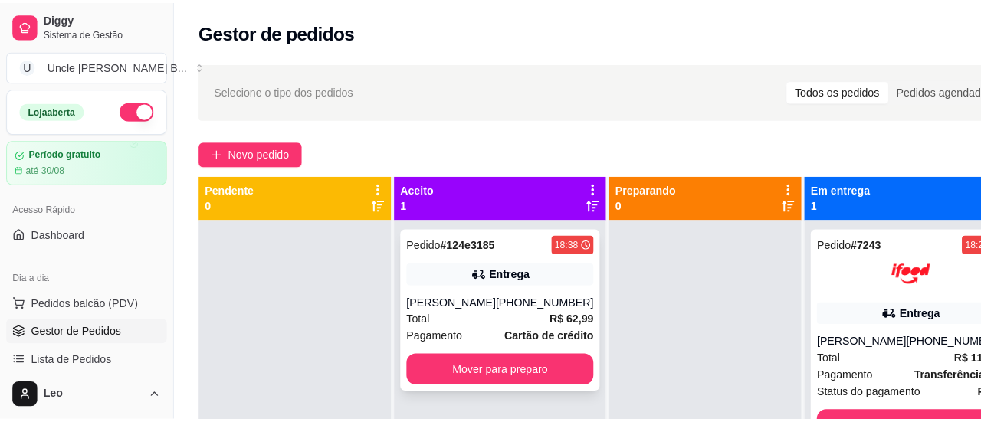
scroll to position [43, 0]
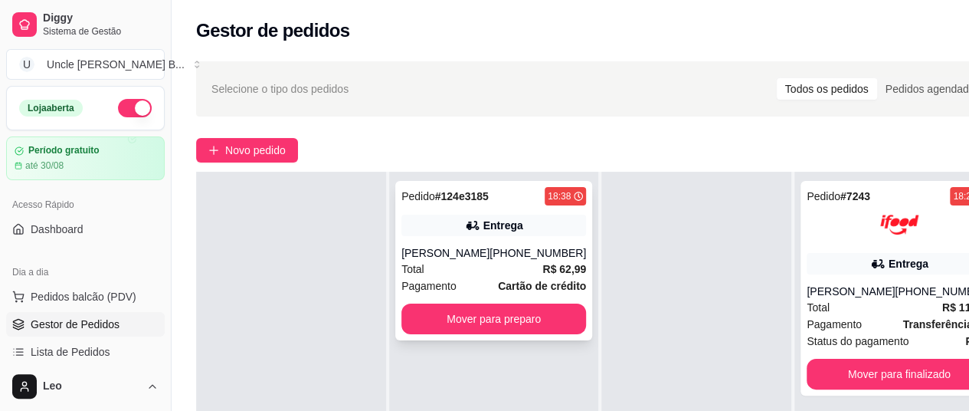
click at [481, 261] on div "[PERSON_NAME]" at bounding box center [446, 252] width 88 height 15
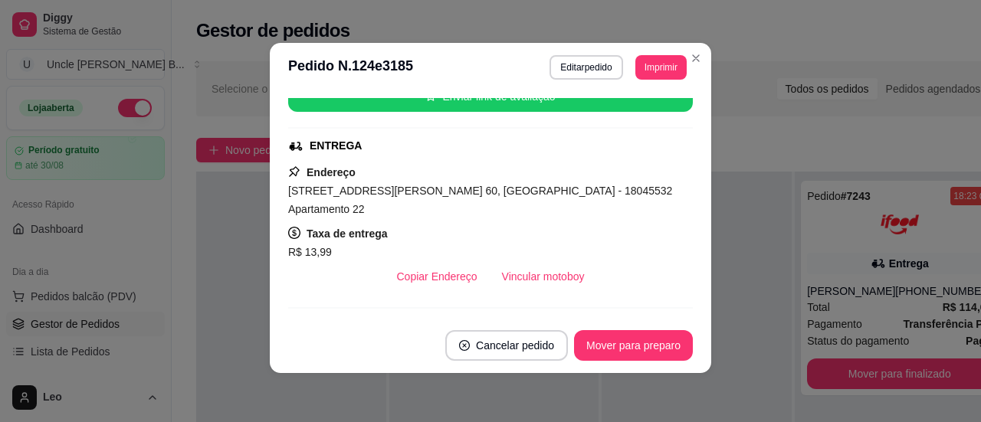
scroll to position [204, 0]
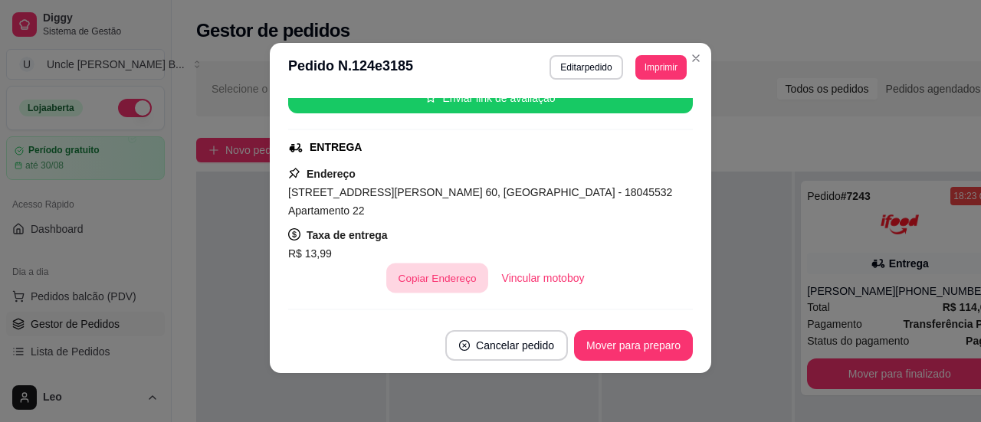
click at [419, 264] on button "Copiar Endereço" at bounding box center [437, 279] width 102 height 30
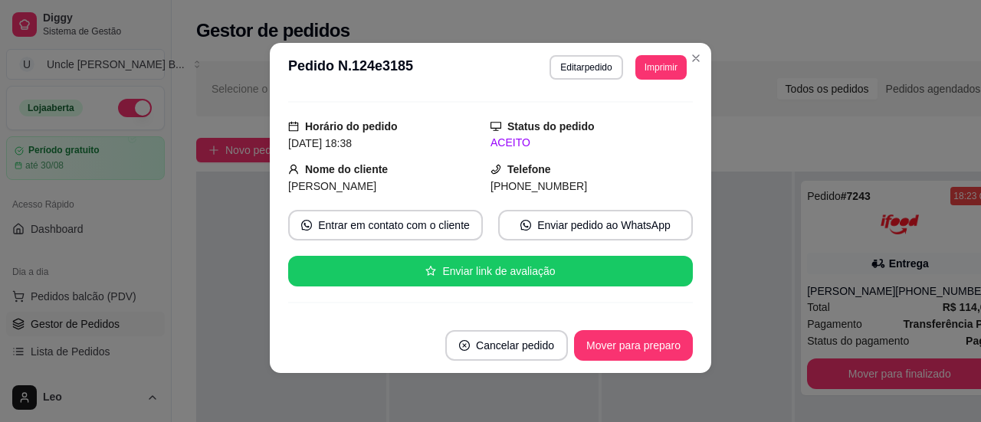
scroll to position [0, 0]
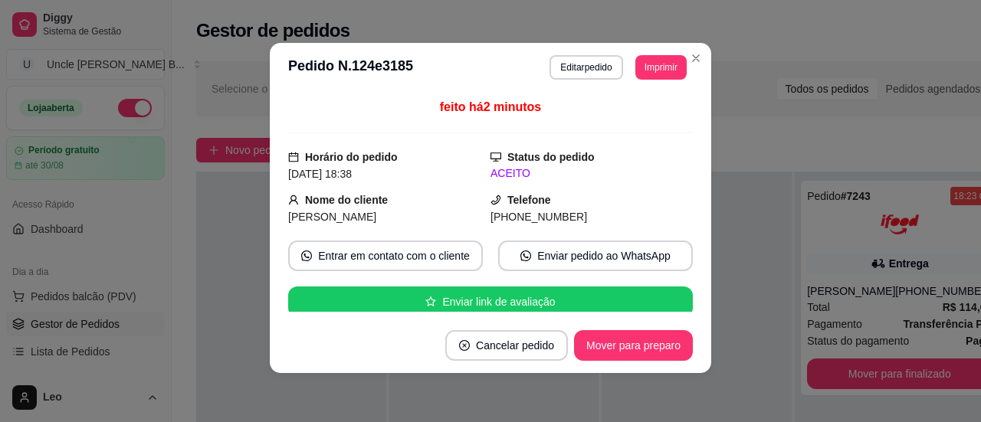
click at [510, 215] on span "[PHONE_NUMBER]" at bounding box center [538, 217] width 97 height 12
copy div "[PHONE_NUMBER] Entrar em contato com o cliente Enviar pedido ao WhatsApp Enviar…"
click at [370, 215] on span "[PERSON_NAME]" at bounding box center [332, 217] width 88 height 12
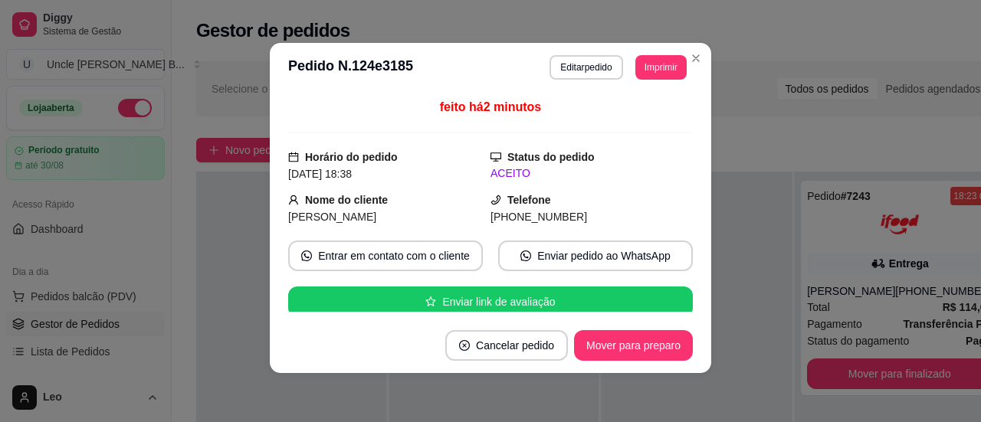
click at [370, 215] on span "[PERSON_NAME]" at bounding box center [332, 217] width 88 height 12
copy span "[PERSON_NAME]"
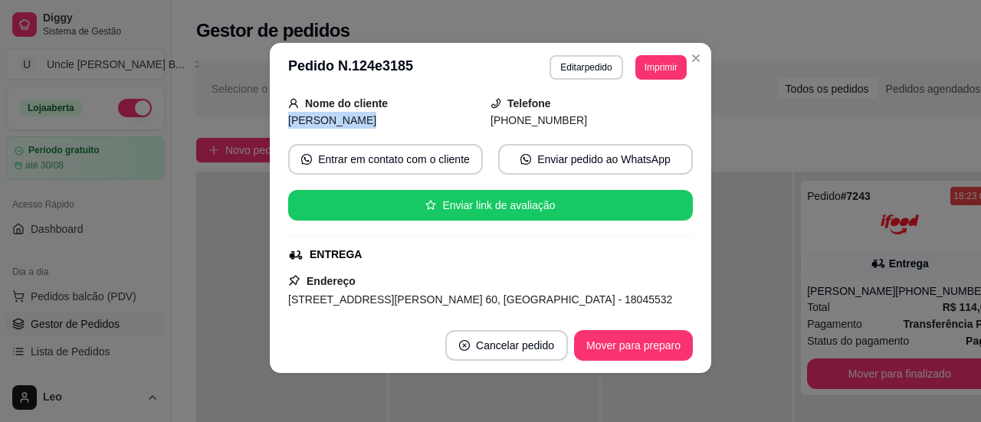
scroll to position [746, 0]
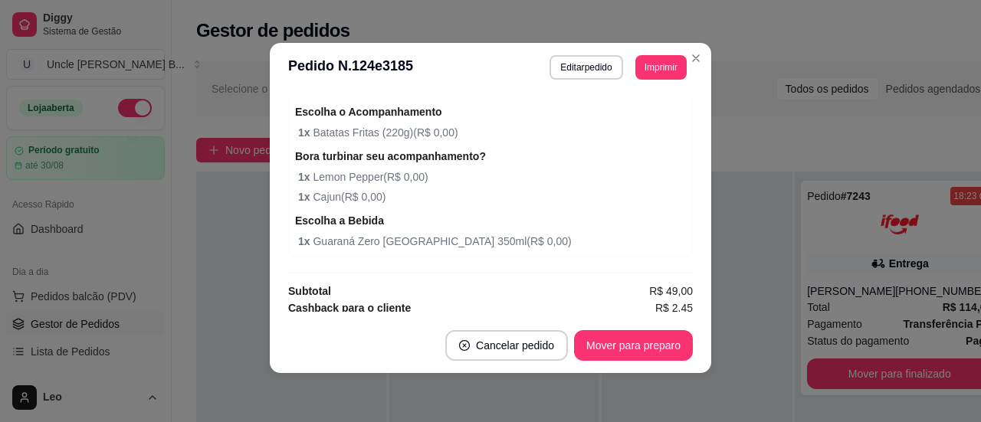
click at [651, 316] on span "R$ 62,99" at bounding box center [671, 324] width 44 height 17
copy span "62,99"
